Goal: Task Accomplishment & Management: Use online tool/utility

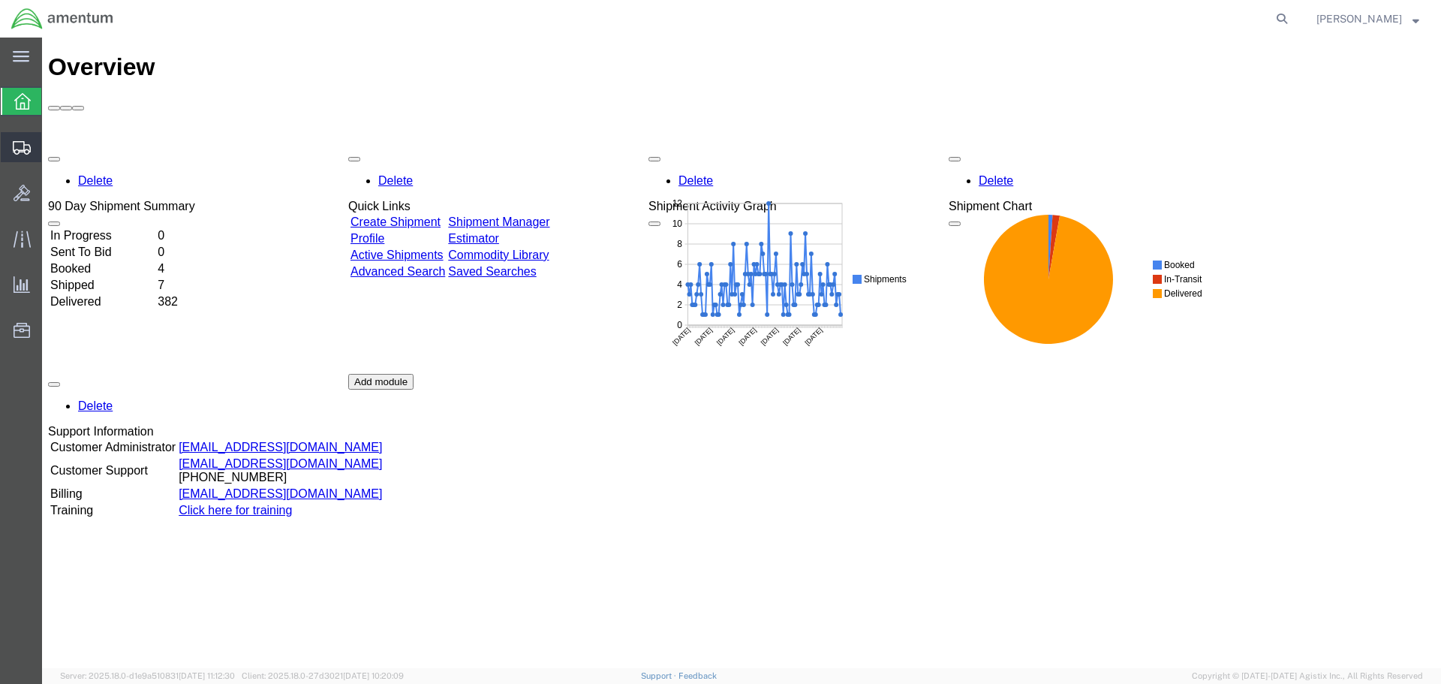
click at [15, 149] on icon at bounding box center [22, 148] width 18 height 14
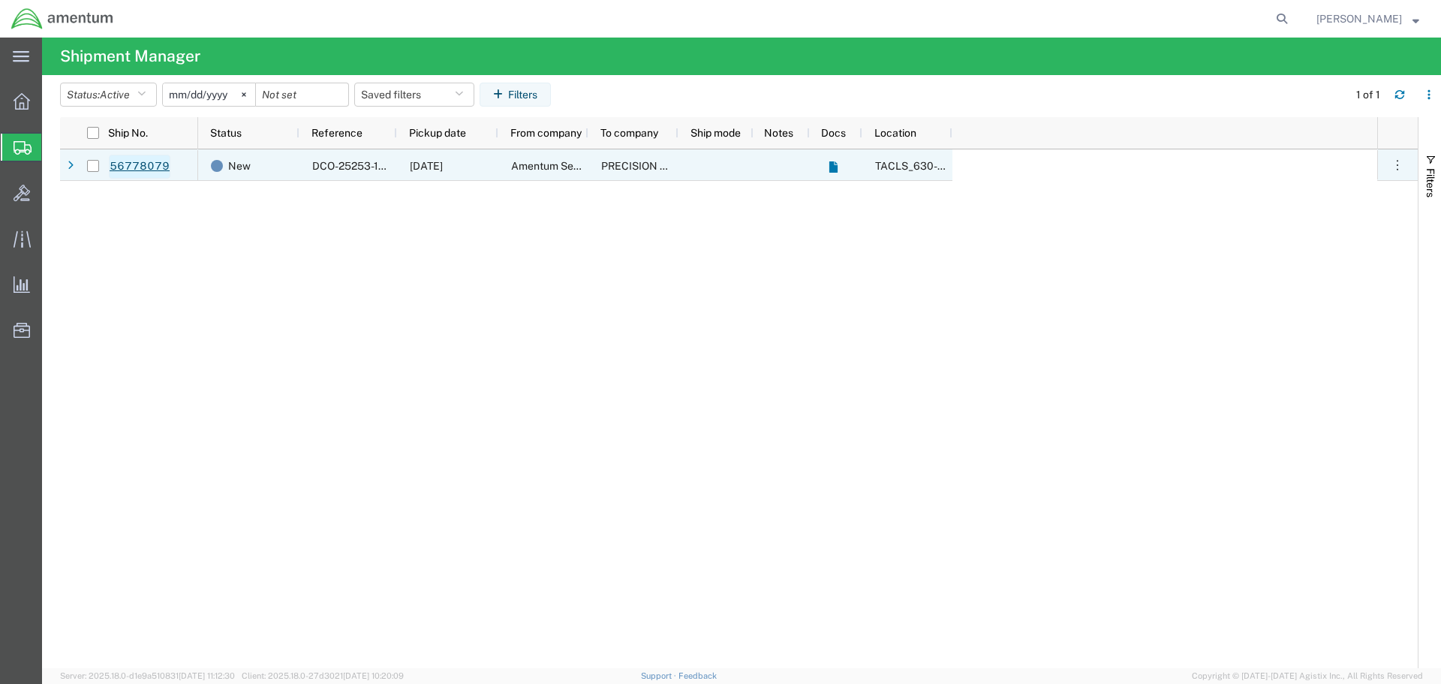
click at [132, 167] on link "56778079" at bounding box center [140, 167] width 62 height 24
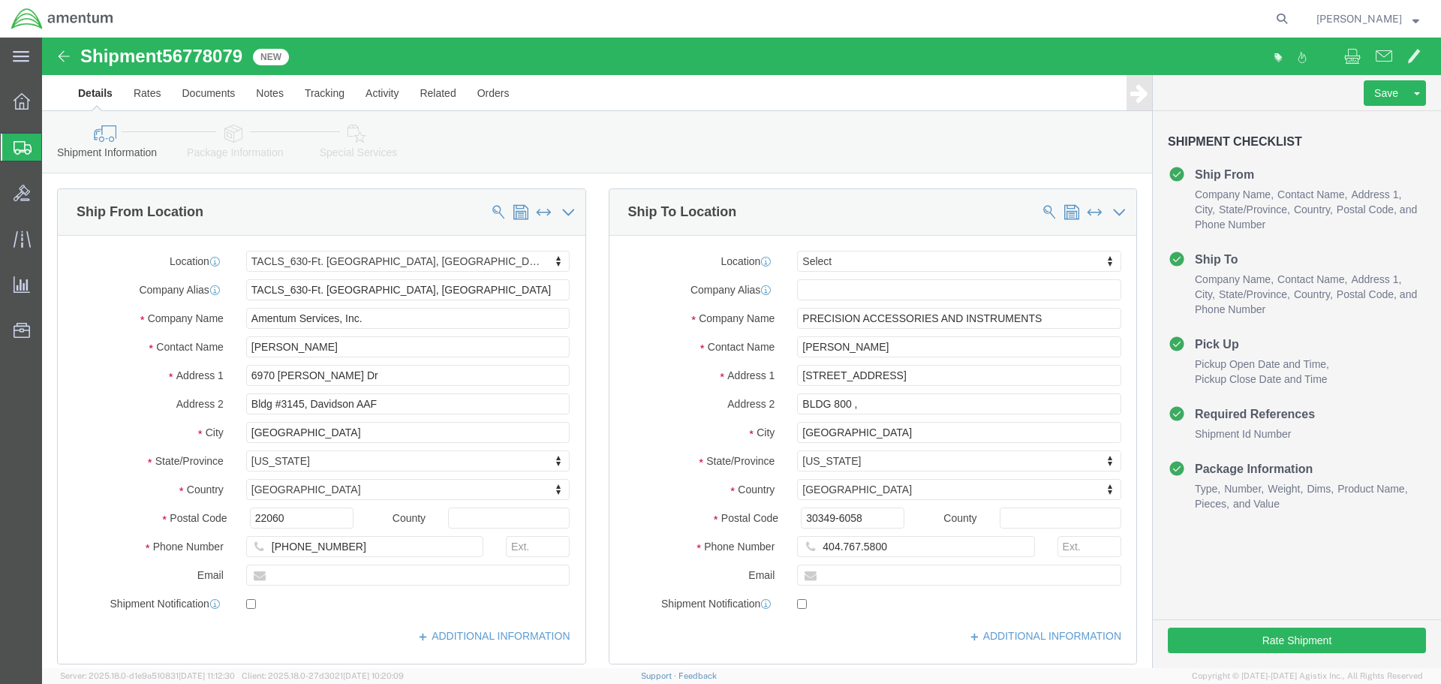
select select "42715"
select select
click input "404.767.5800"
type input "[PHONE_NUMBER]"
click div "Ship To Location Location My Profile Location [PHONE_NUMBER] [PHONE_NUMBER] [PH…"
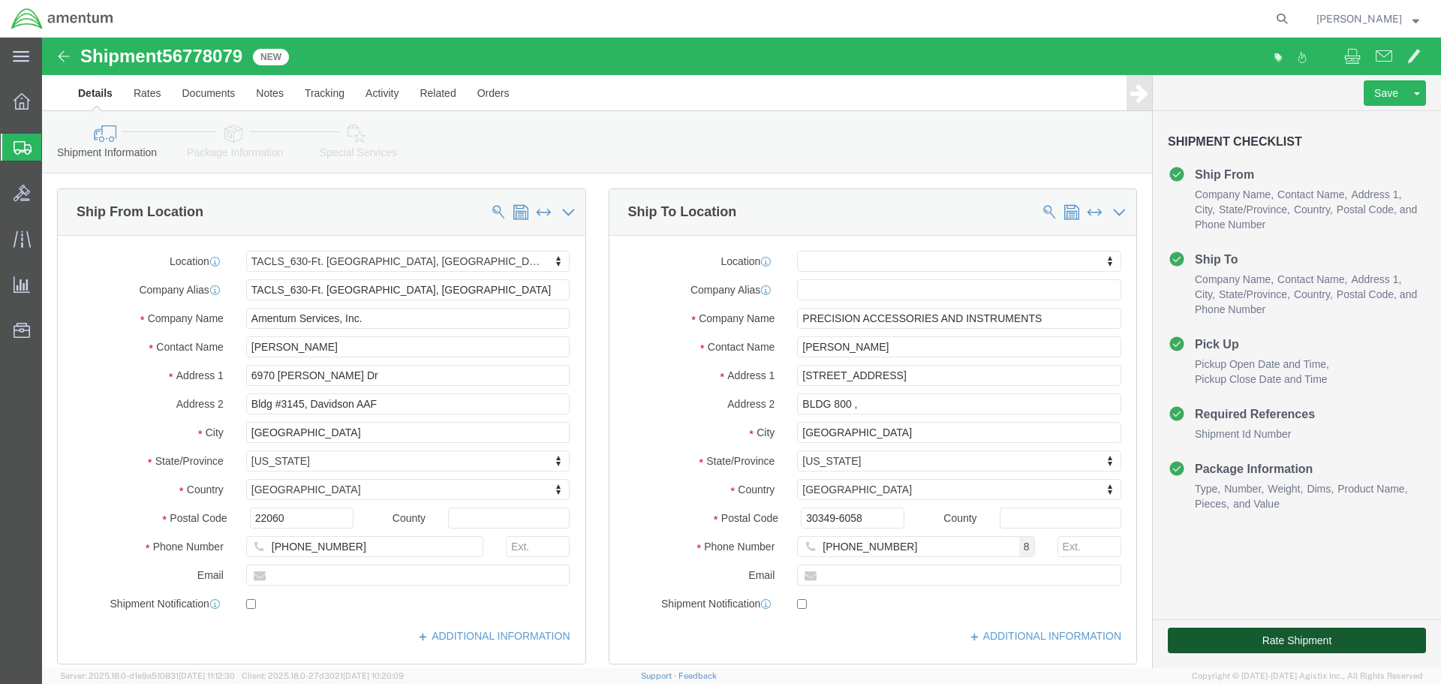
click button "Rate Shipment"
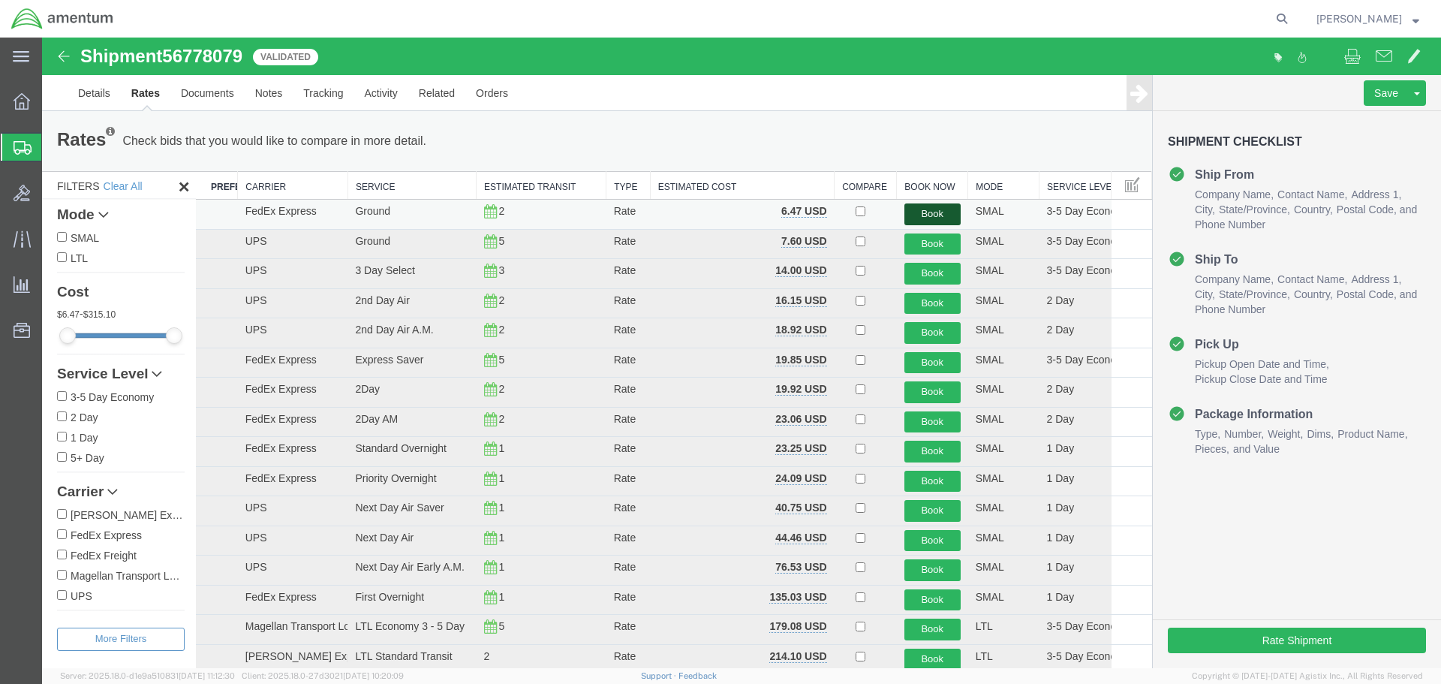
click at [924, 213] on button "Book" at bounding box center [933, 214] width 56 height 22
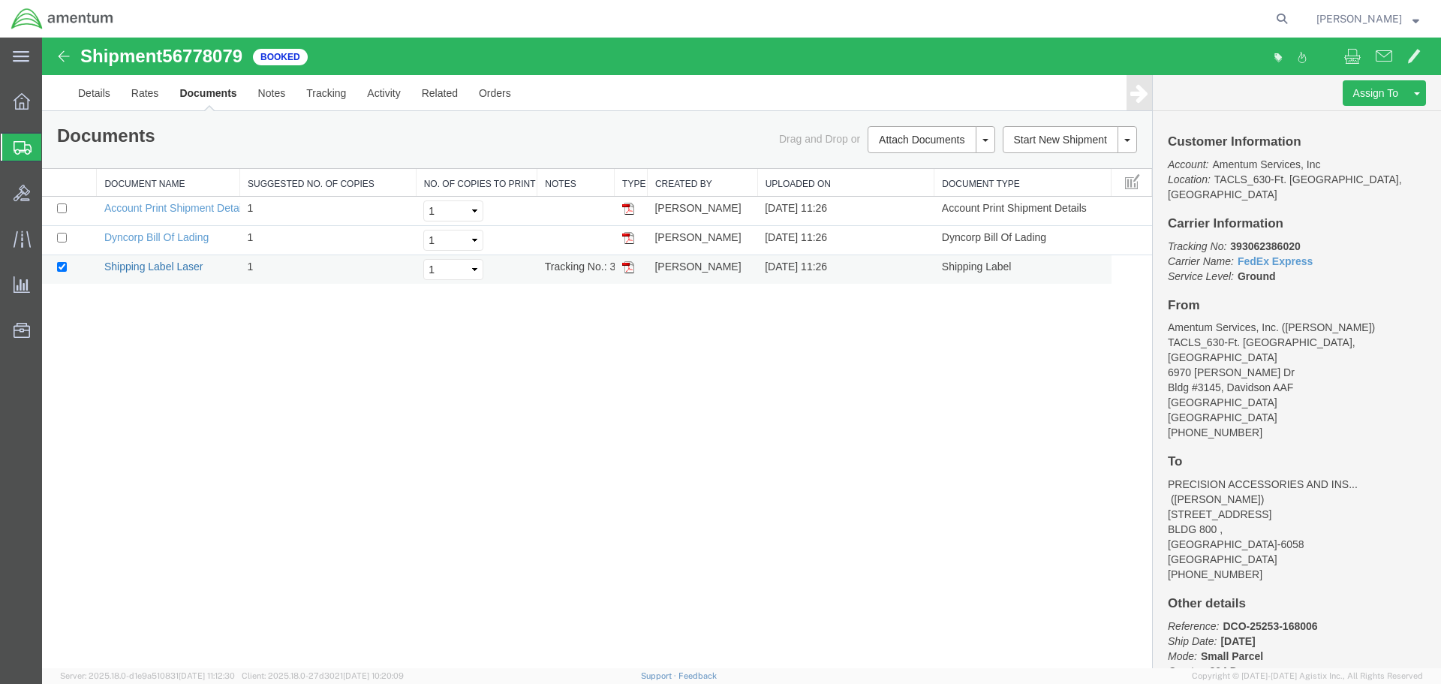
click at [162, 267] on link "Shipping Label Laser" at bounding box center [153, 267] width 99 height 12
click at [15, 239] on icon at bounding box center [21, 238] width 17 height 17
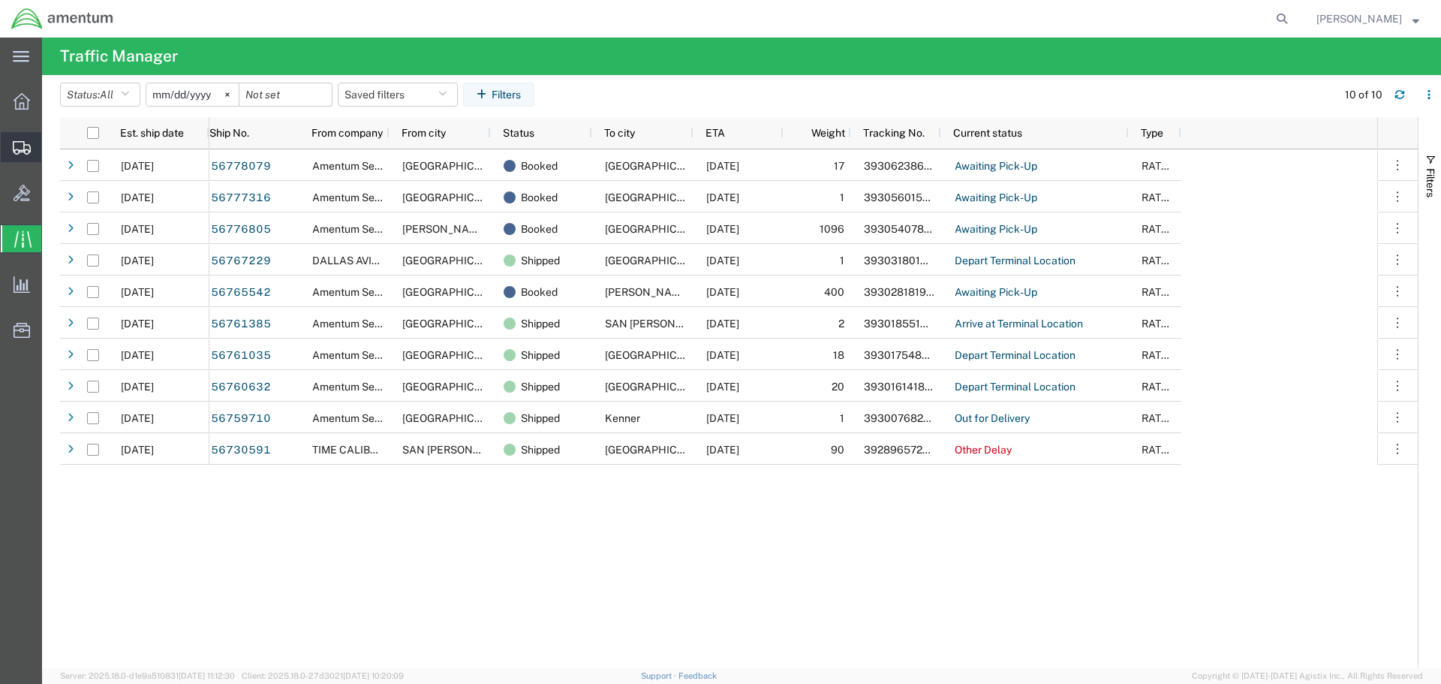
click at [19, 145] on icon at bounding box center [22, 148] width 18 height 14
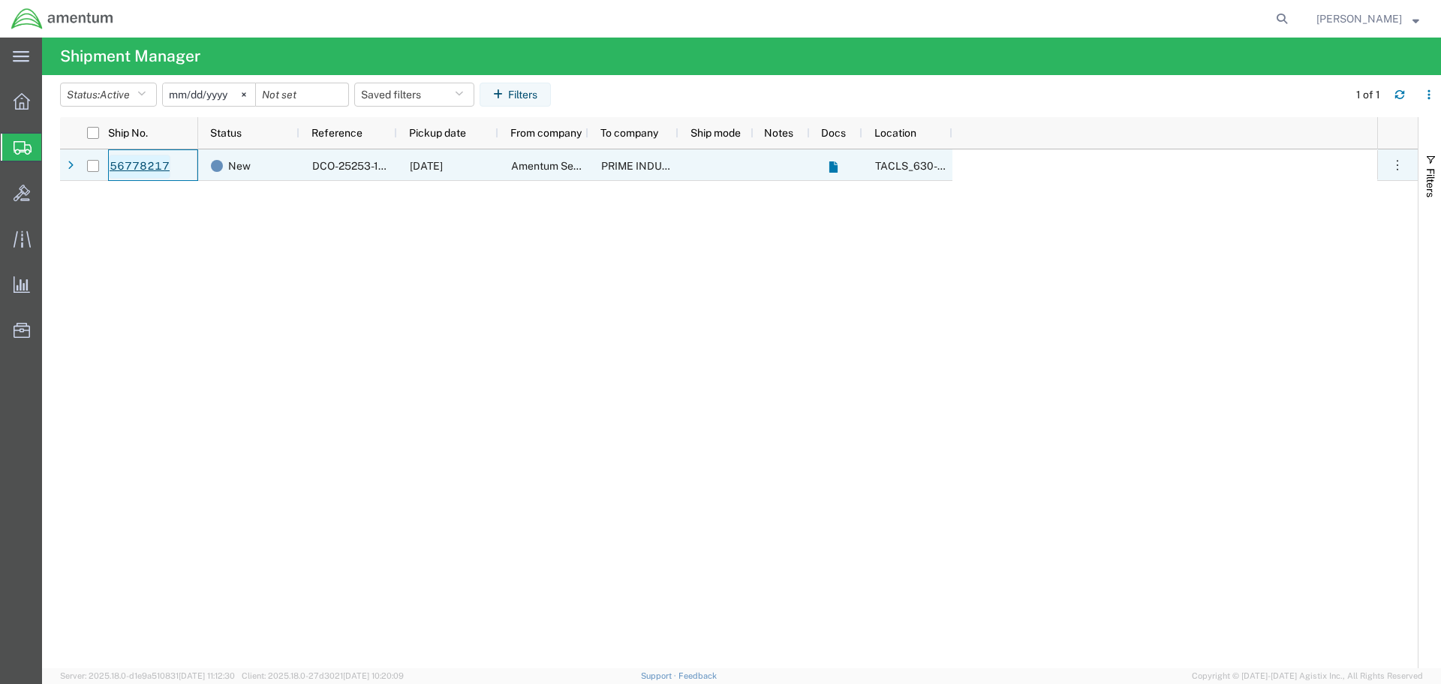
click at [141, 166] on link "56778217" at bounding box center [140, 167] width 62 height 24
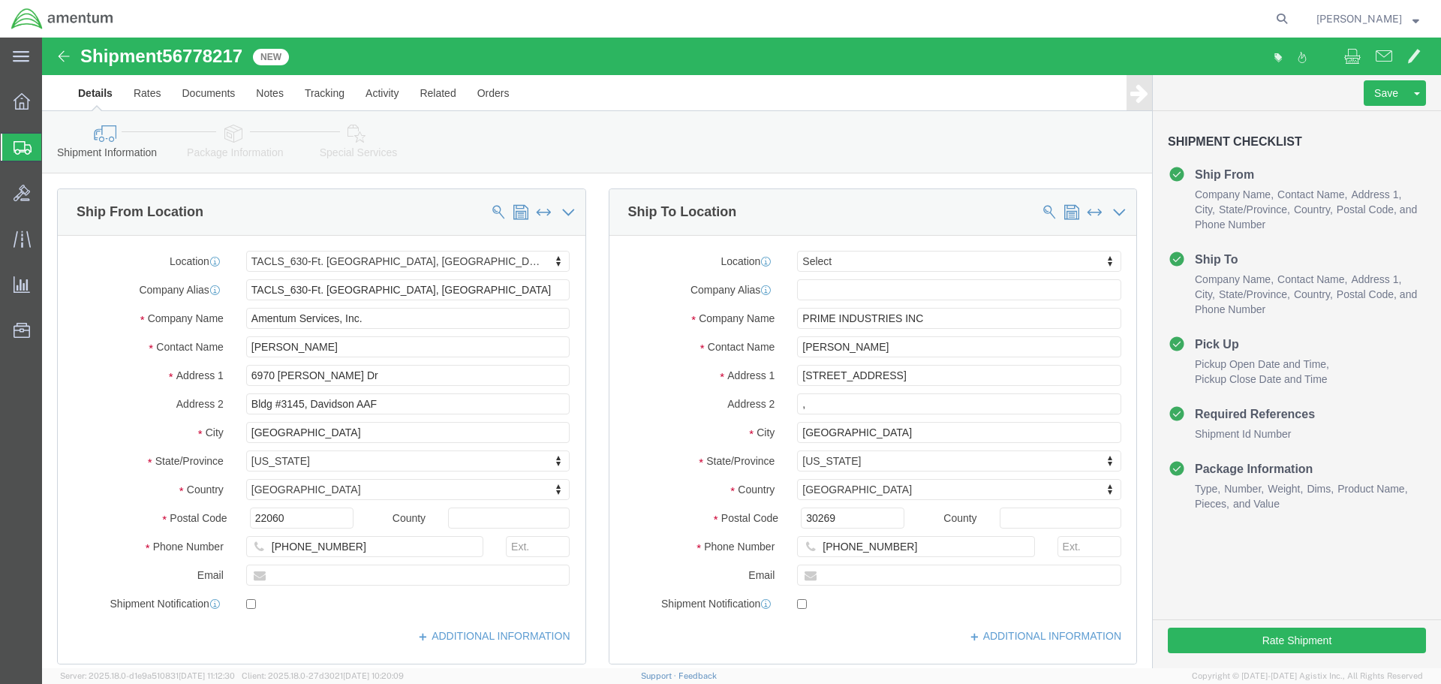
select select "42715"
select select
click button "Rate Shipment"
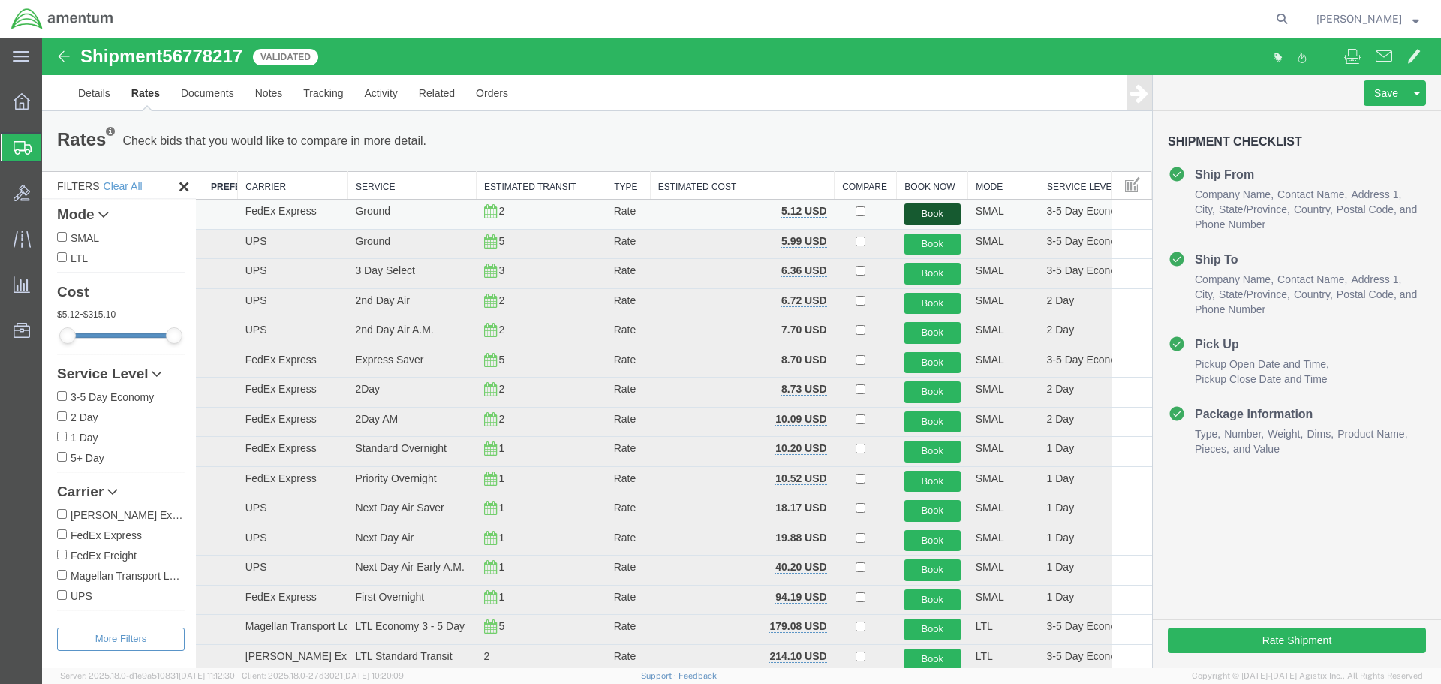
click at [919, 211] on button "Book" at bounding box center [933, 214] width 56 height 22
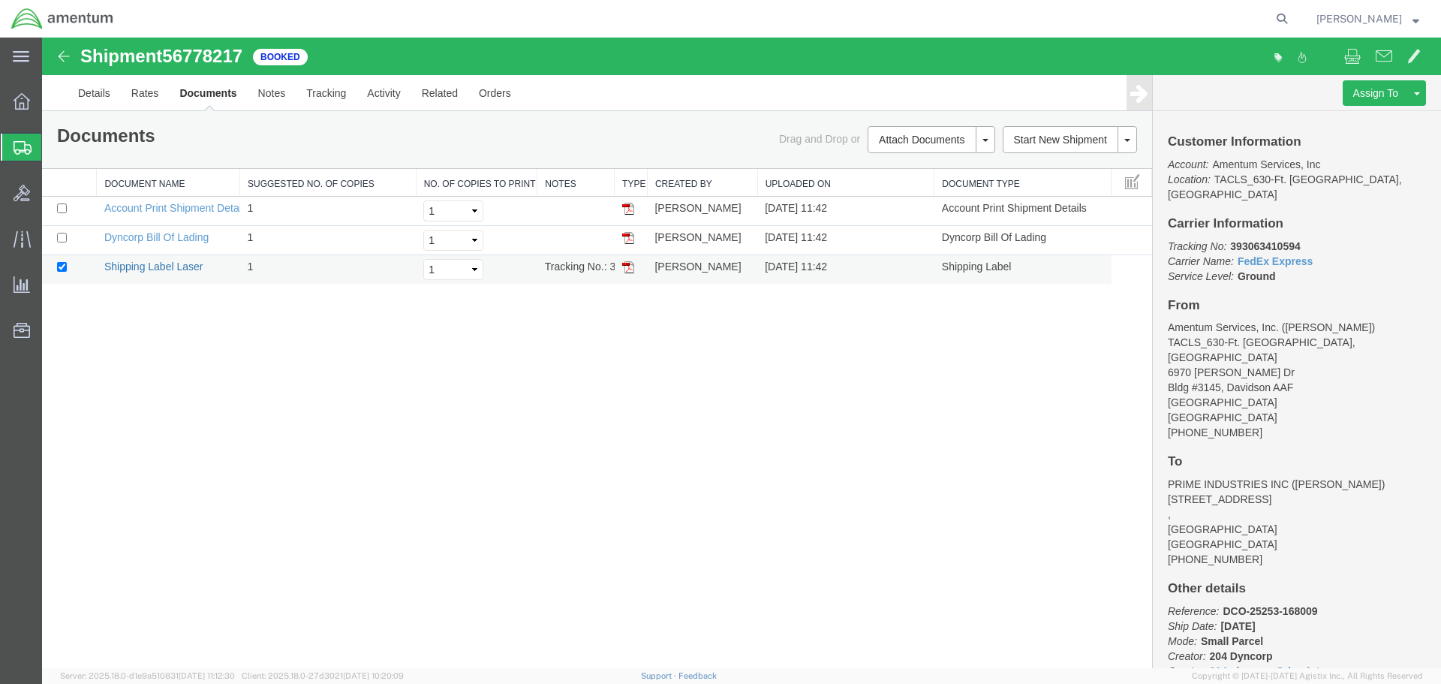
click at [175, 265] on link "Shipping Label Laser" at bounding box center [153, 267] width 99 height 12
click at [21, 241] on icon at bounding box center [22, 238] width 17 height 17
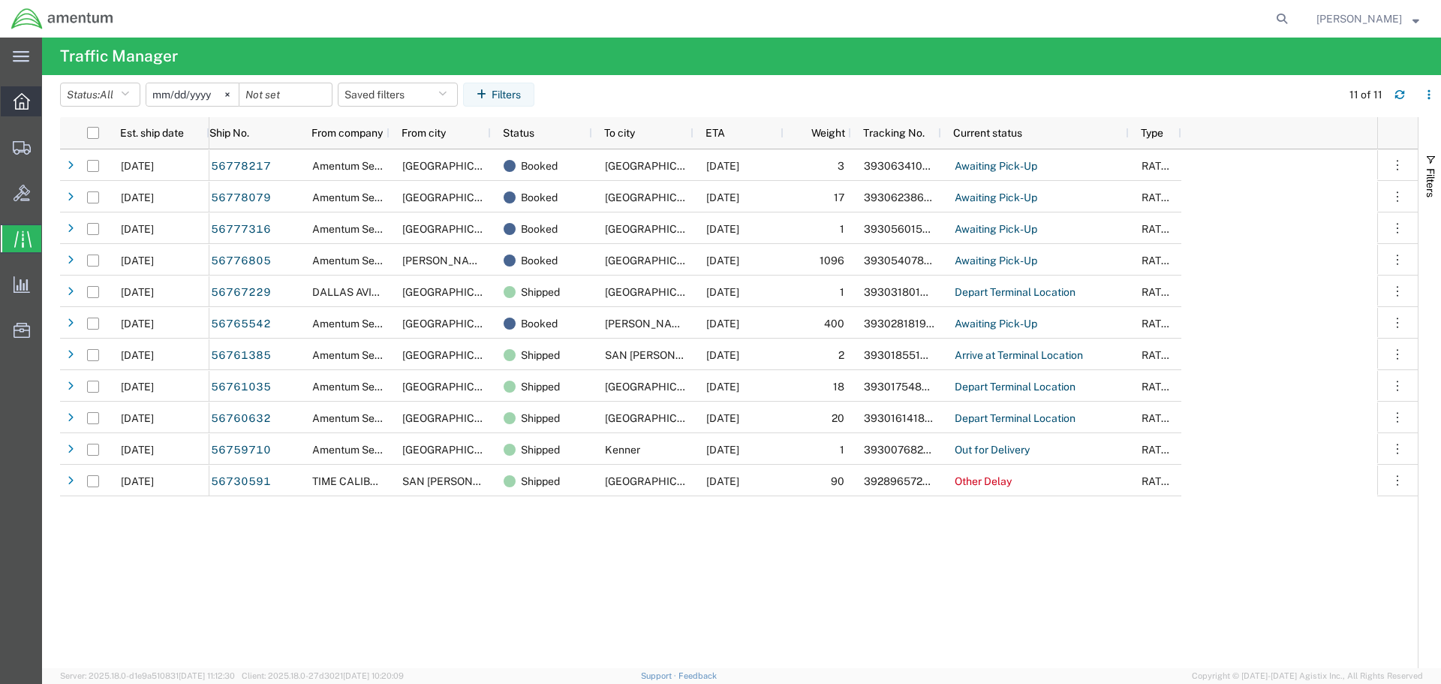
click at [20, 98] on icon at bounding box center [22, 101] width 17 height 17
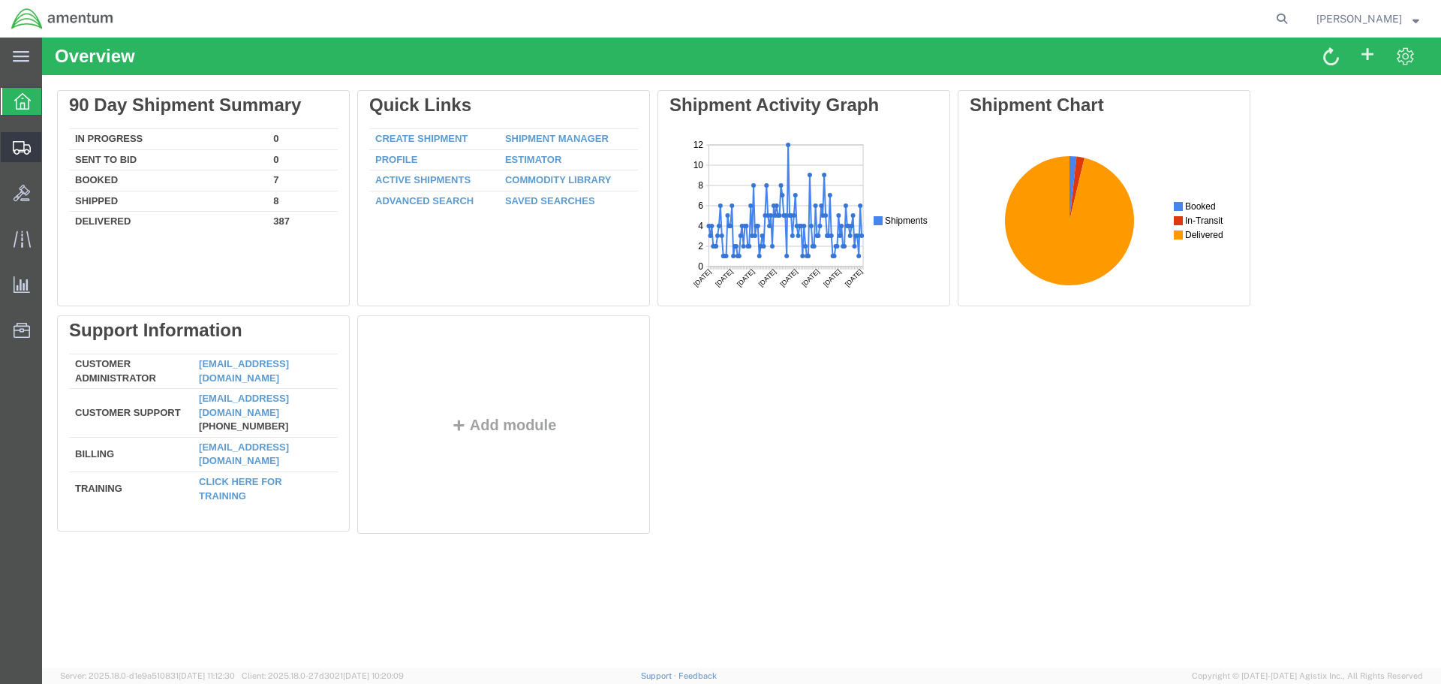
click at [17, 145] on icon at bounding box center [22, 148] width 18 height 14
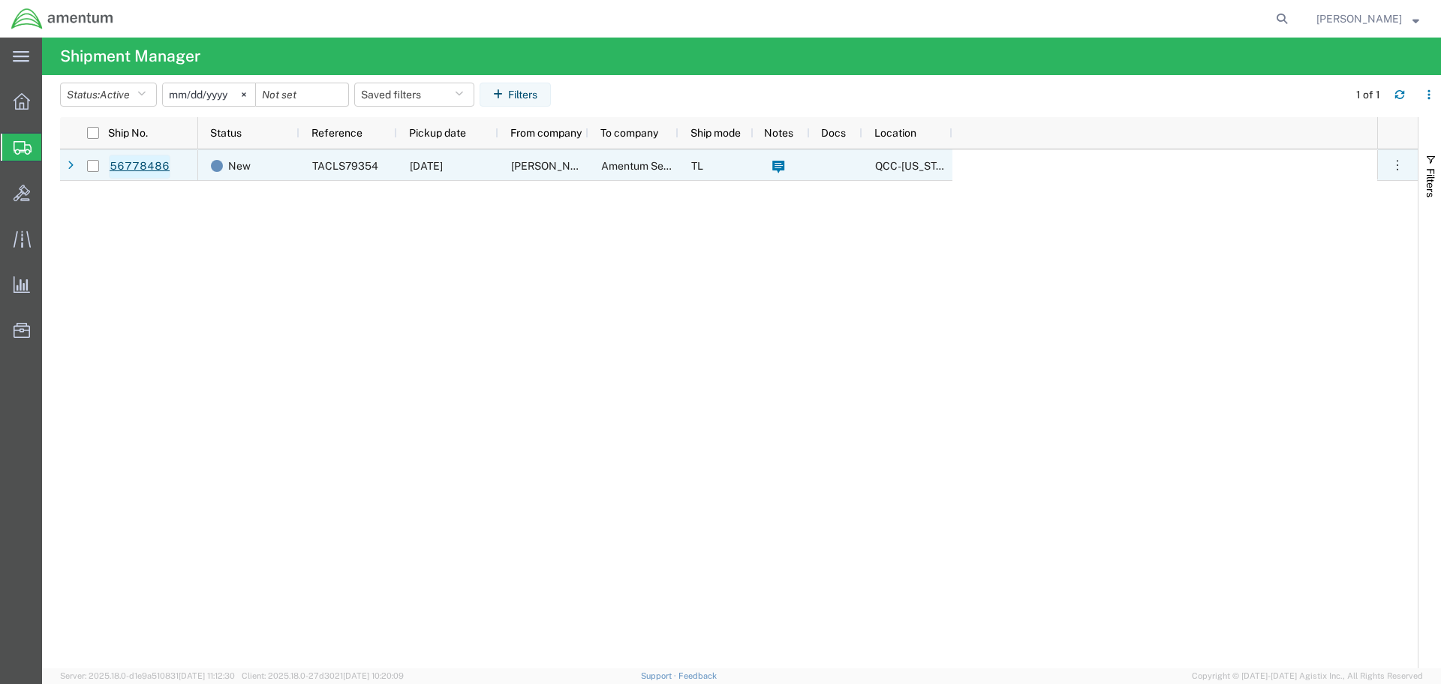
click at [133, 165] on link "56778486" at bounding box center [140, 167] width 62 height 24
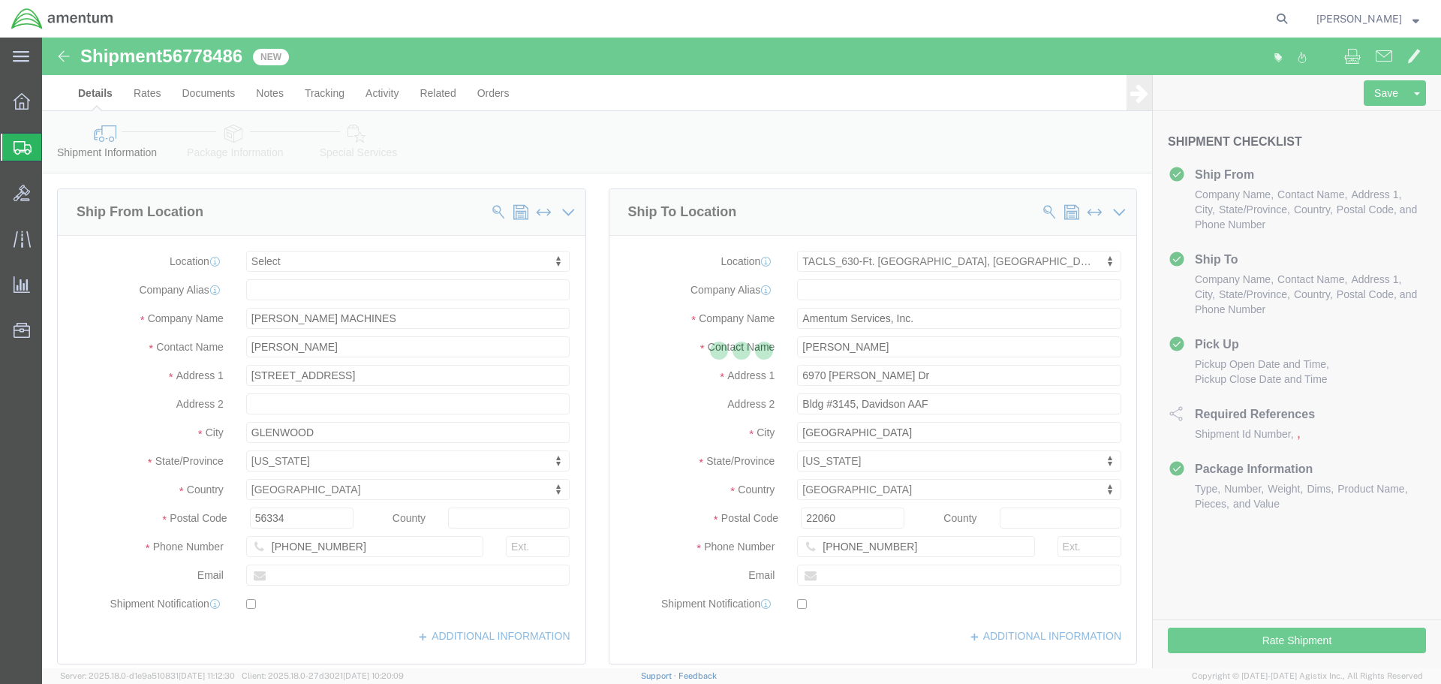
select select
select select "42715"
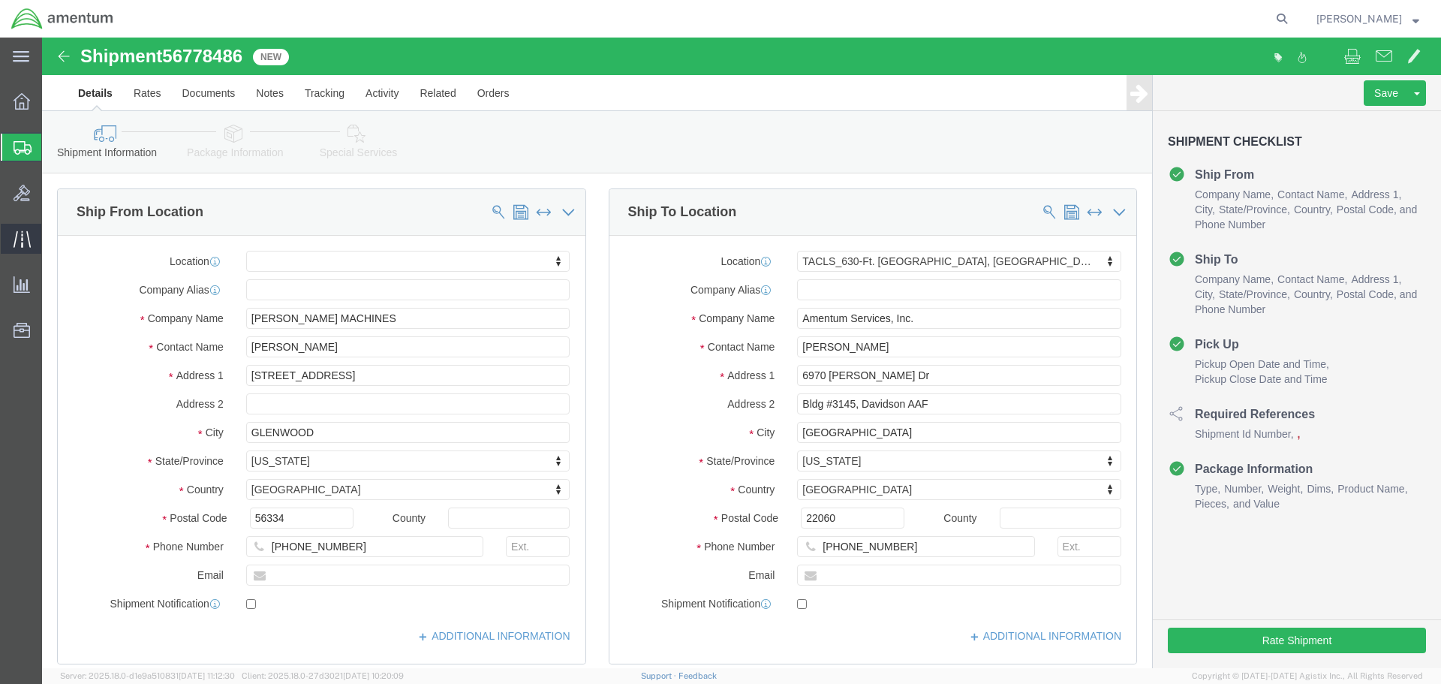
click at [17, 239] on icon at bounding box center [22, 238] width 17 height 17
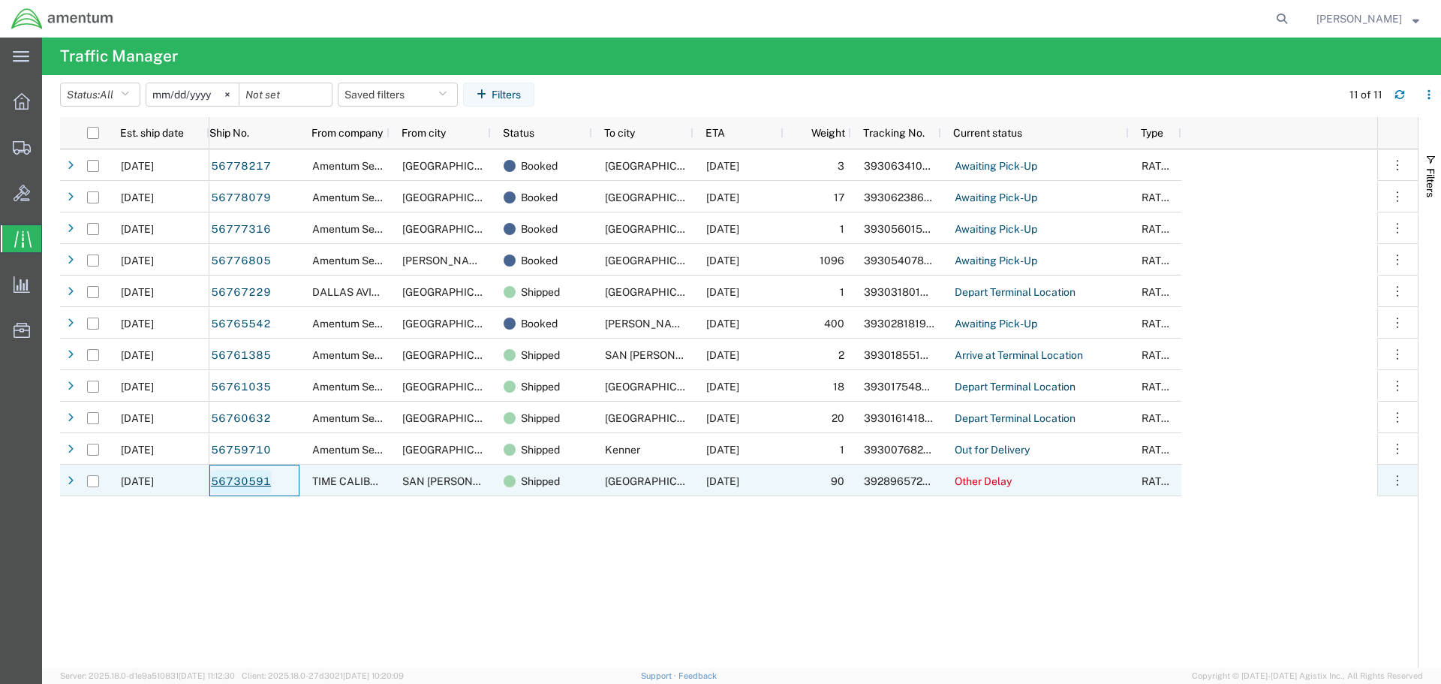
click at [230, 480] on link "56730591" at bounding box center [241, 482] width 62 height 24
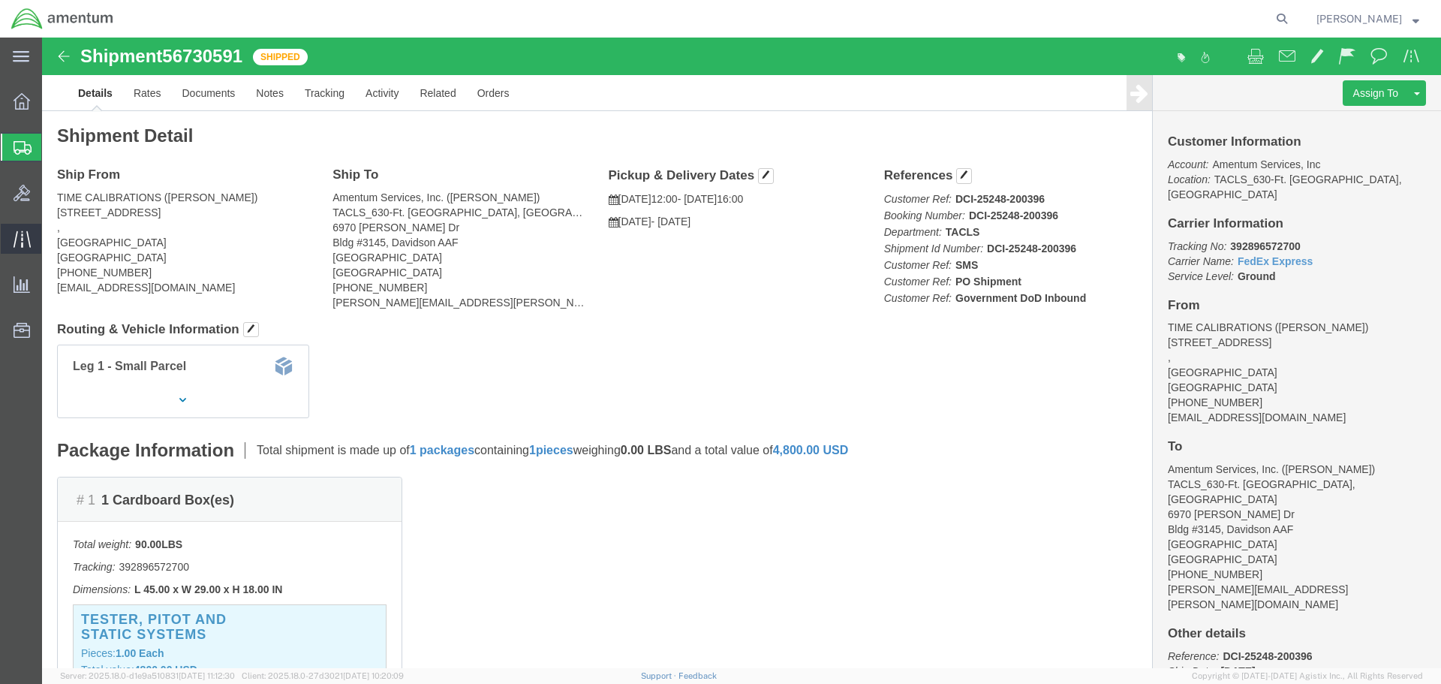
click at [23, 242] on icon at bounding box center [22, 238] width 17 height 17
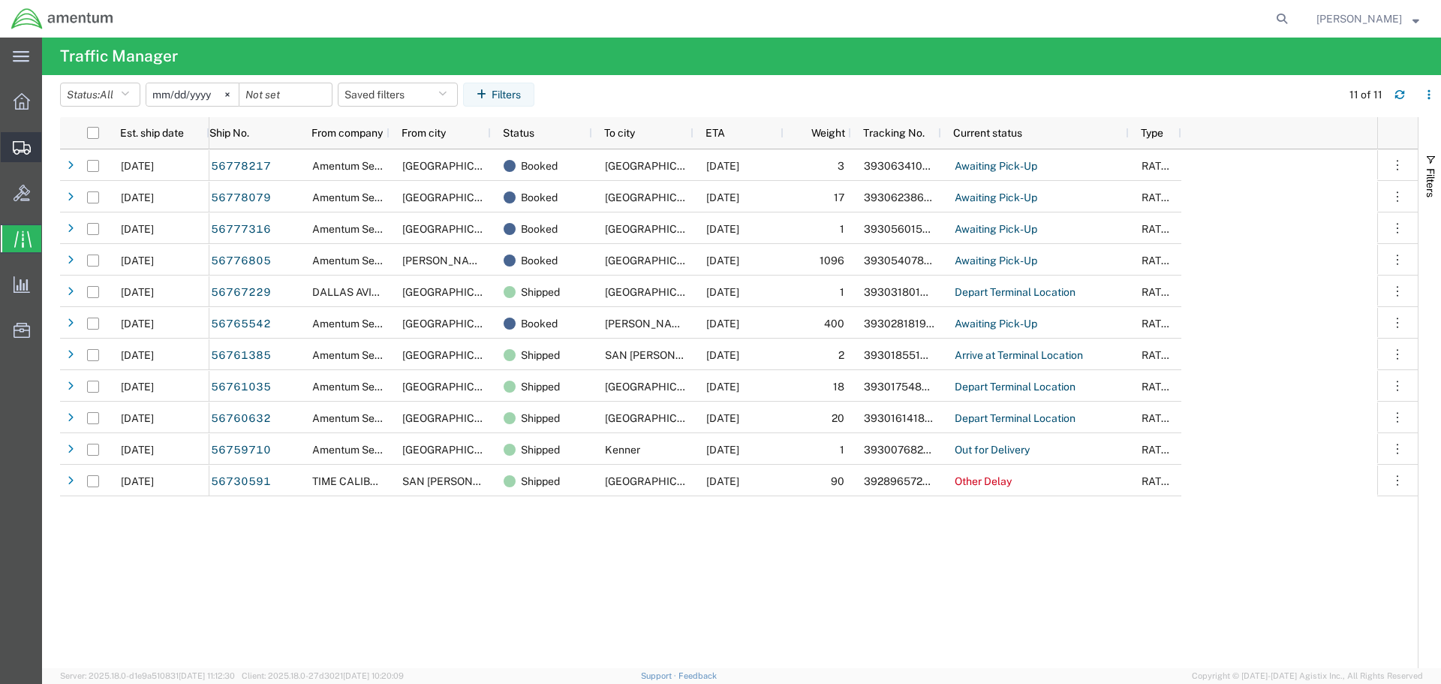
click at [14, 149] on icon at bounding box center [22, 148] width 18 height 14
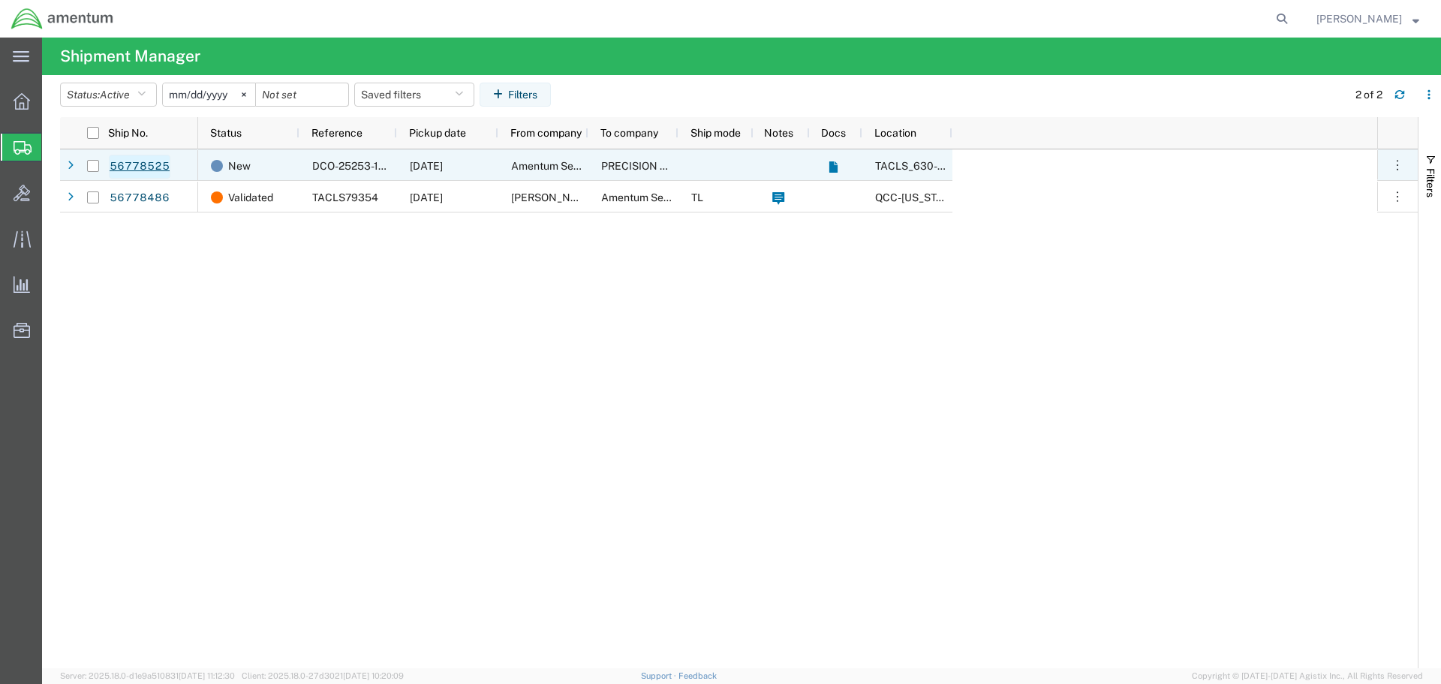
click at [137, 162] on link "56778525" at bounding box center [140, 167] width 62 height 24
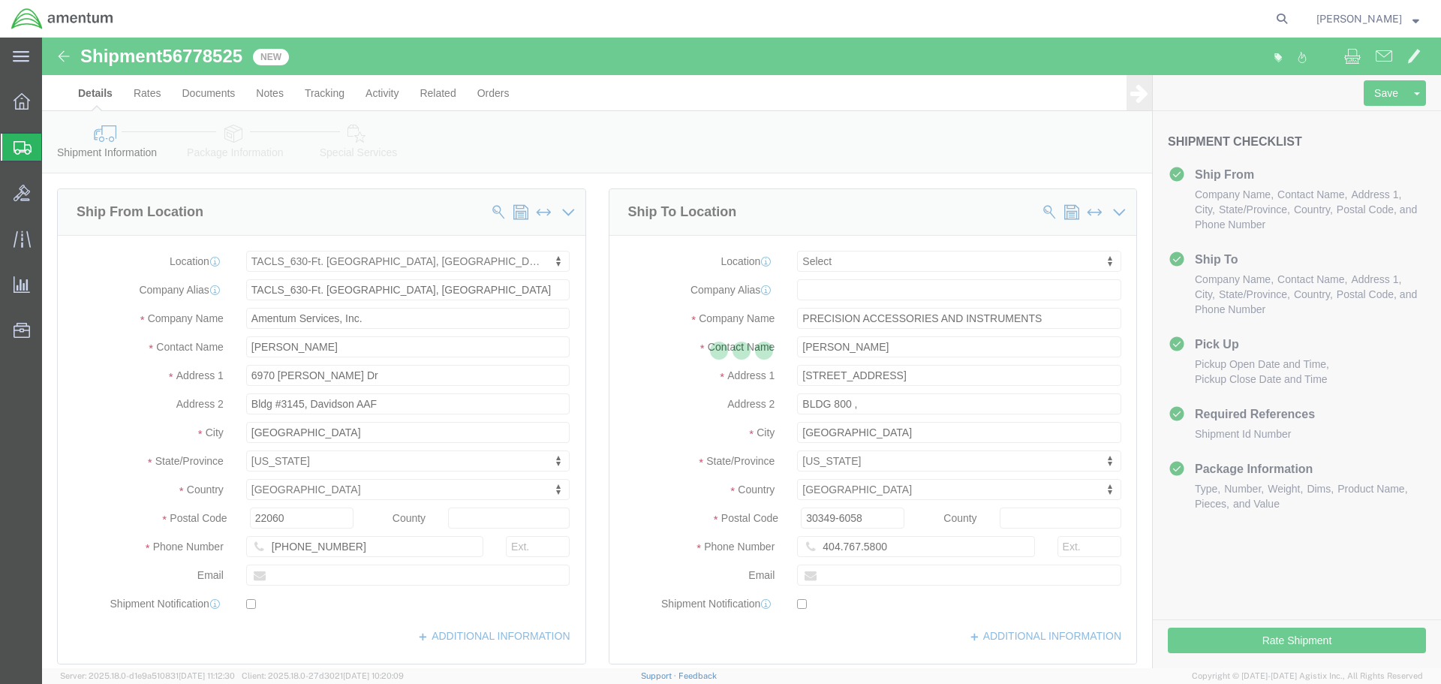
select select "42715"
select select
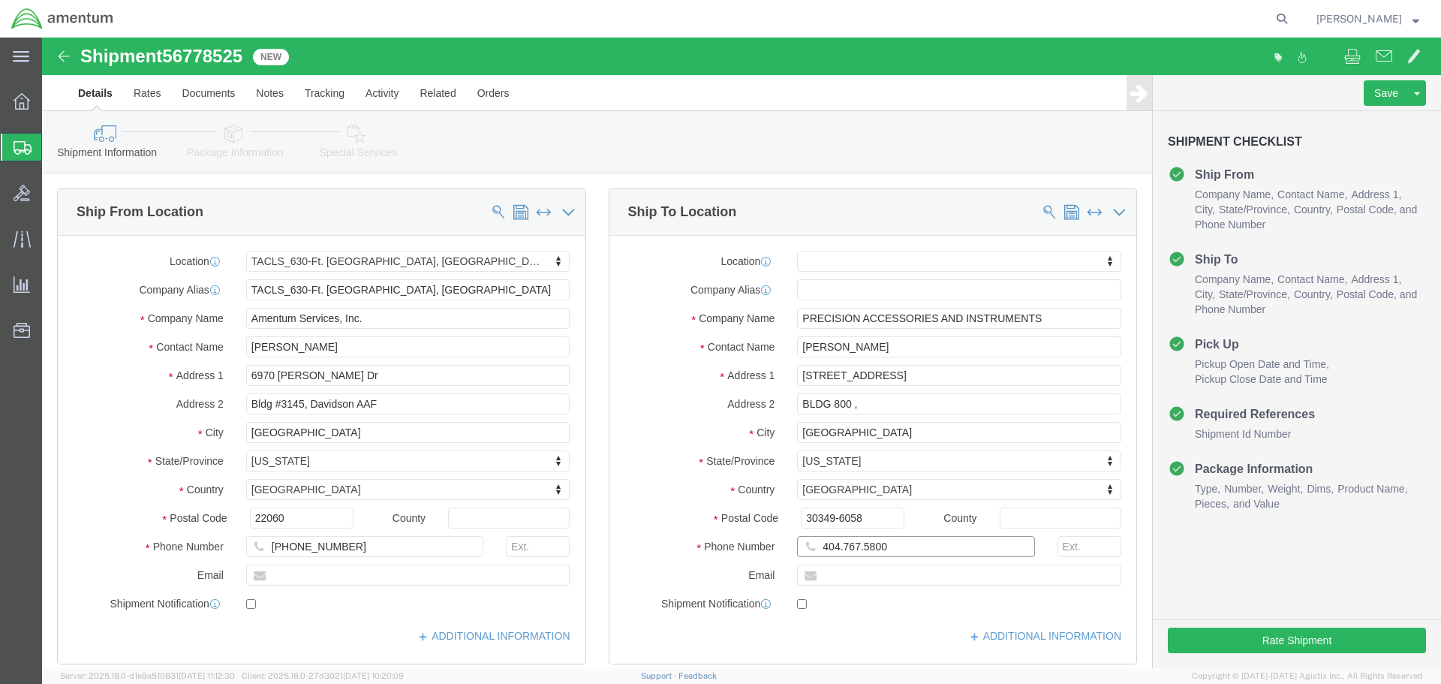
click input "404.767.5800"
type input "[PHONE_NUMBER]"
click div "Ship To Location Location My Profile Location [PHONE_NUMBER] [PHONE_NUMBER] [PH…"
click button "Rate Shipment"
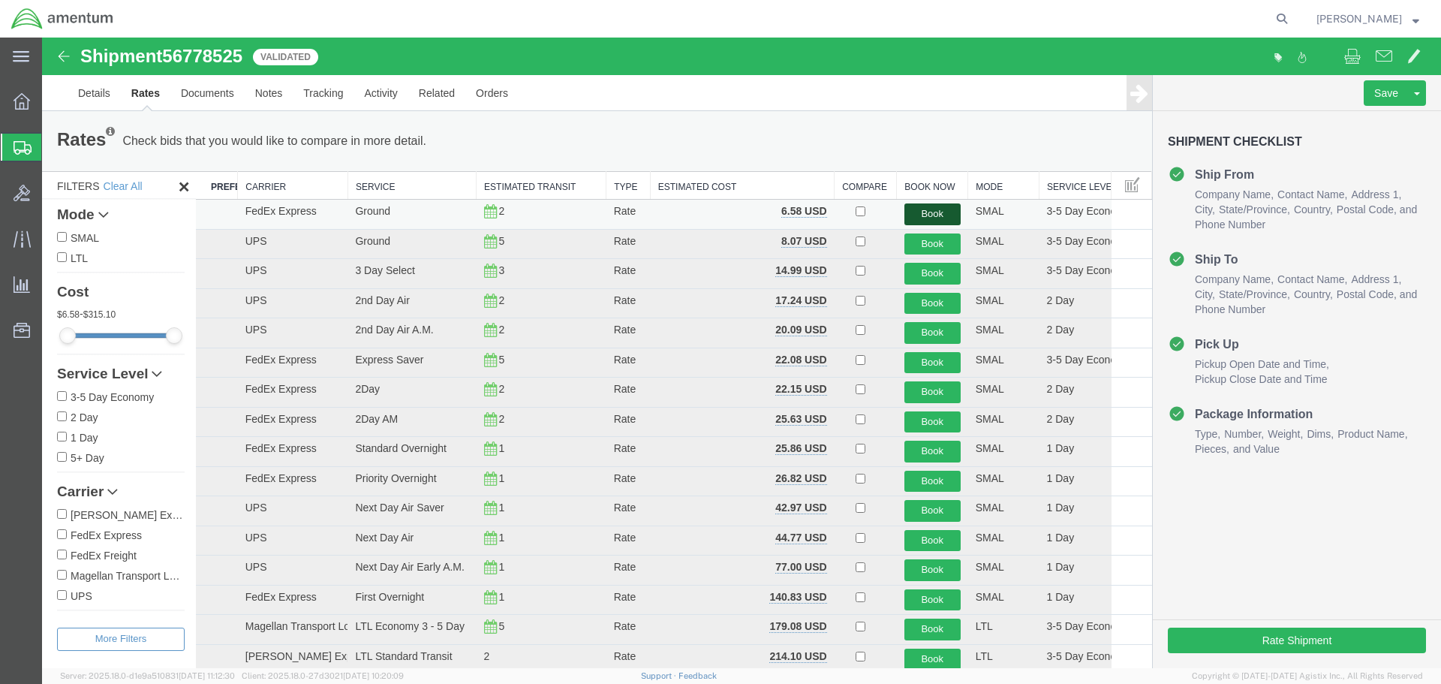
click at [920, 211] on button "Book" at bounding box center [933, 214] width 56 height 22
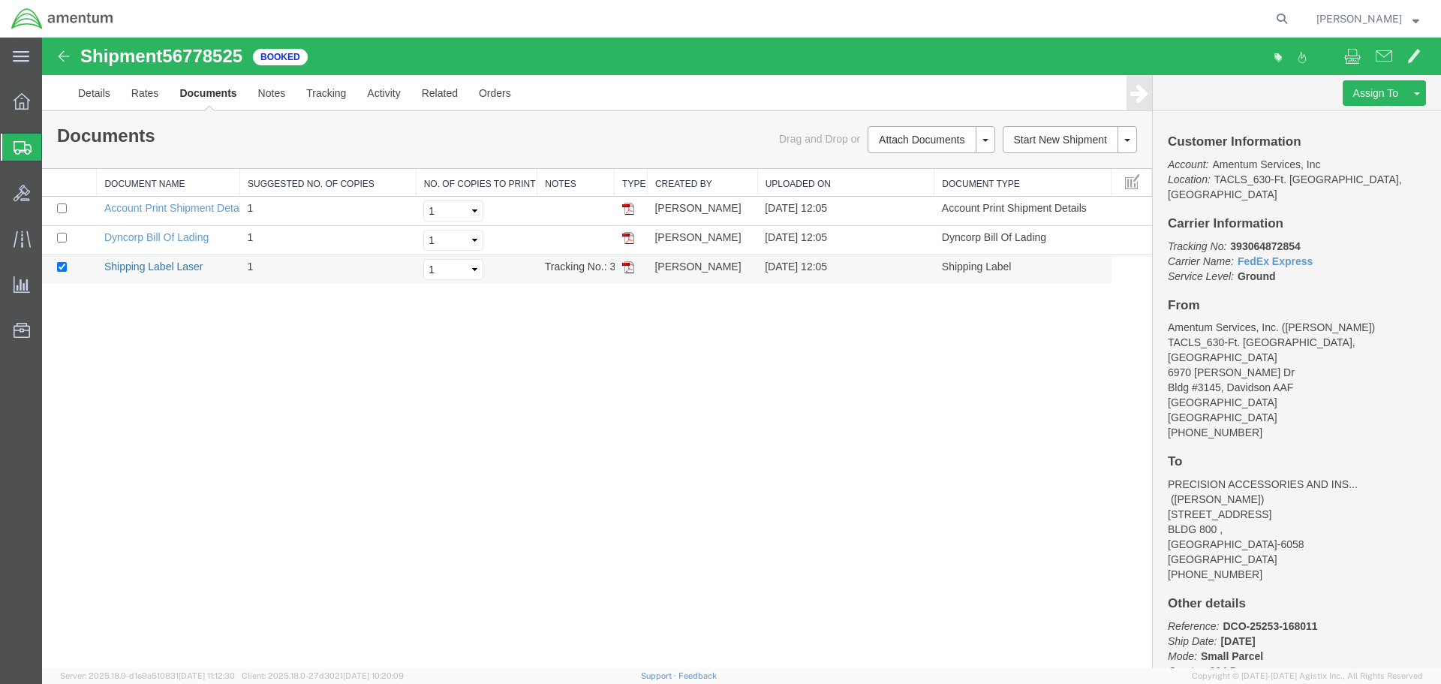
click at [152, 267] on link "Shipping Label Laser" at bounding box center [153, 267] width 99 height 12
